Goal: Task Accomplishment & Management: Manage account settings

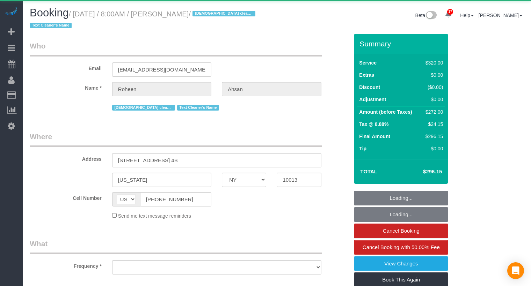
select select "NY"
select select "object:1061"
select select "240"
select select "number:89"
select select "number:68"
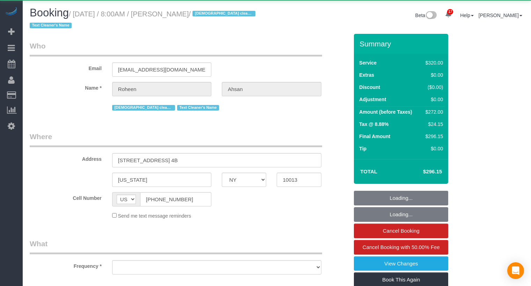
select select "number:15"
select select "number:6"
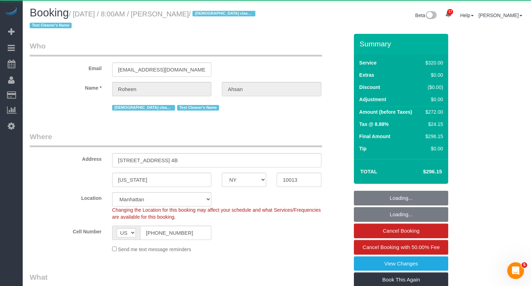
select select "string:stripe-pm_1RdfN24VGloSiKo70jTmvZbS"
select select "spot1"
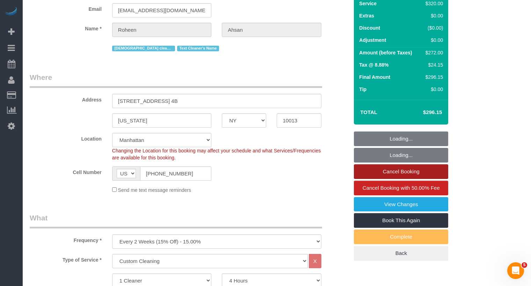
scroll to position [67, 0]
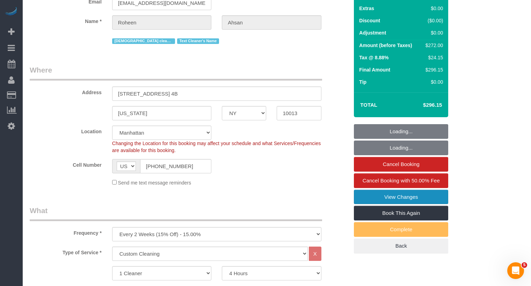
click at [429, 197] on link "View Changes" at bounding box center [401, 197] width 94 height 15
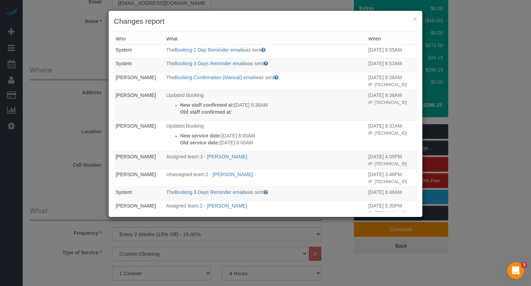
scroll to position [2, 0]
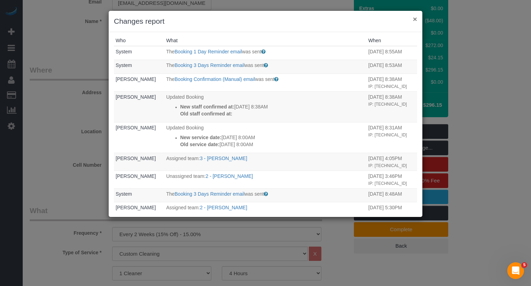
click at [414, 19] on button "×" at bounding box center [415, 18] width 4 height 7
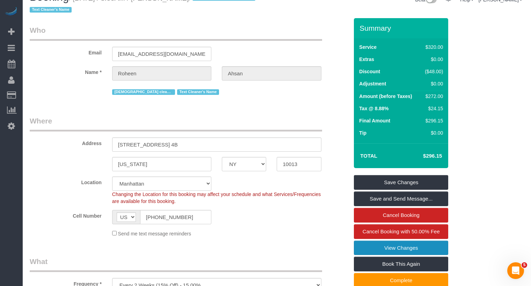
scroll to position [0, 0]
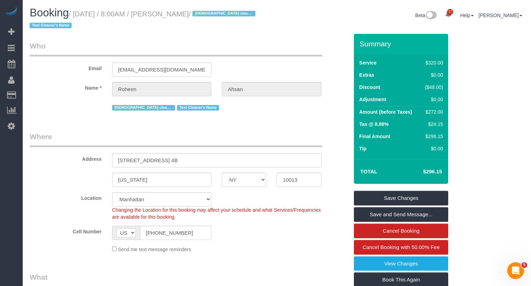
drag, startPoint x: 226, startPoint y: 16, endPoint x: 179, endPoint y: 14, distance: 46.8
click at [179, 14] on small "/ [DATE] / 8:00AM / [PERSON_NAME] / [DEMOGRAPHIC_DATA] cleaner only Text Cleane…" at bounding box center [144, 20] width 228 height 20
copy small "[PERSON_NAME]"
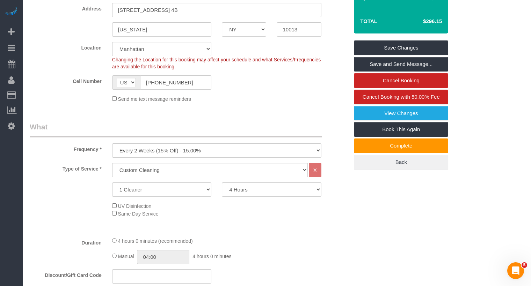
scroll to position [149, 0]
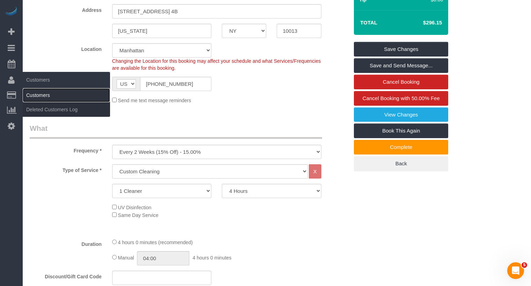
click at [40, 89] on link "Customers" at bounding box center [66, 95] width 87 height 14
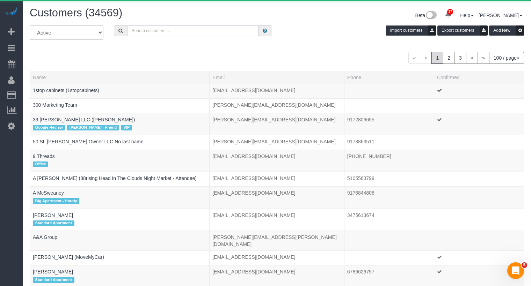
click at [166, 27] on input "text" at bounding box center [193, 30] width 132 height 11
paste input "[PERSON_NAME]"
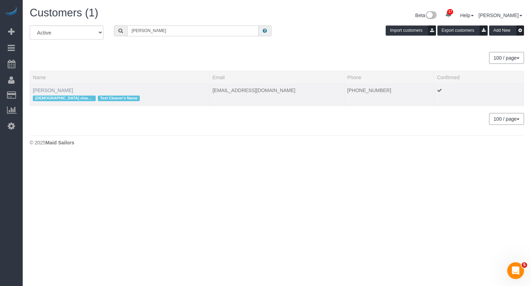
type input "[PERSON_NAME]"
click at [49, 88] on link "[PERSON_NAME]" at bounding box center [53, 91] width 40 height 6
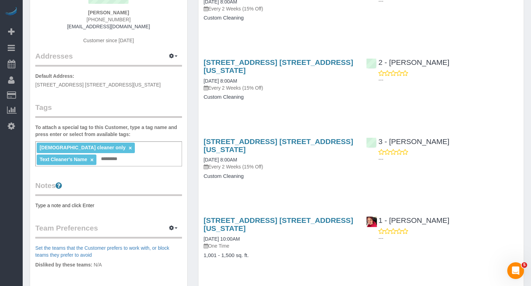
scroll to position [143, 0]
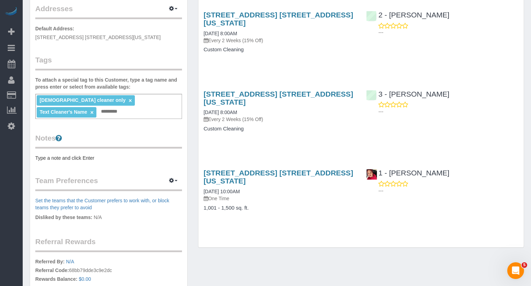
click at [135, 47] on div "Customer Info Edit Contact Info Send Message Email Preferences Special Sales Ta…" at bounding box center [108, 115] width 157 height 466
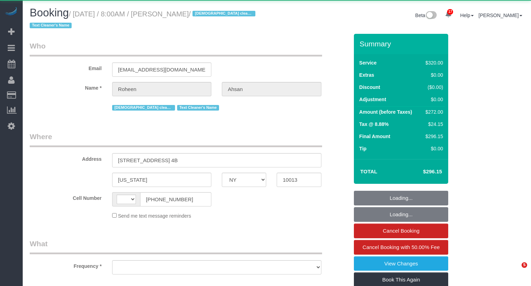
select select "NY"
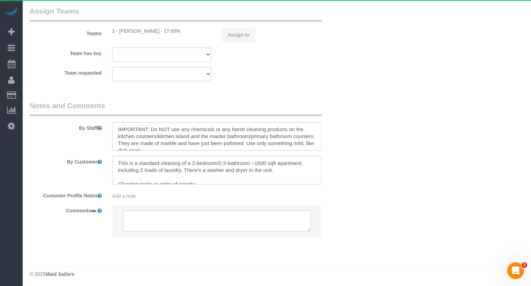
select select "string:[GEOGRAPHIC_DATA]"
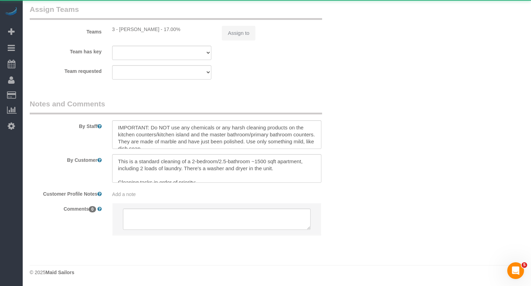
select select "object:916"
select select "string:stripe-pm_1RdfN24VGloSiKo70jTmvZbS"
select select "240"
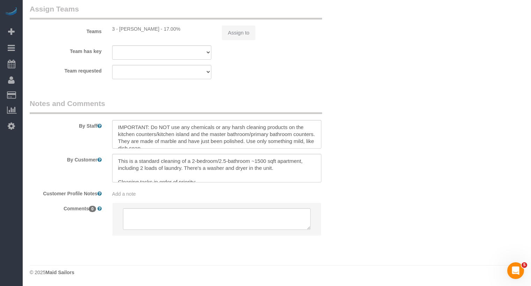
scroll to position [795, 0]
select select "spot1"
select select "number:89"
select select "number:68"
select select "number:15"
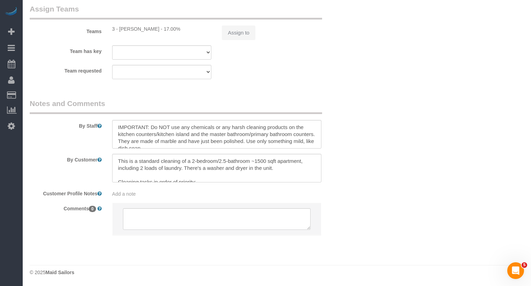
select select "number:6"
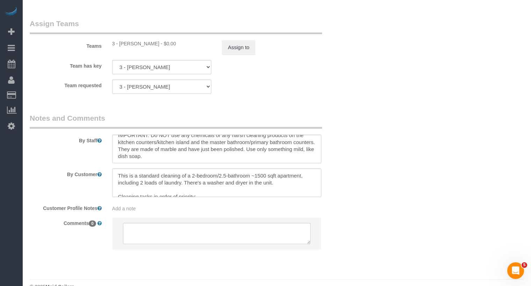
scroll to position [0, 0]
